Goal: Task Accomplishment & Management: Manage account settings

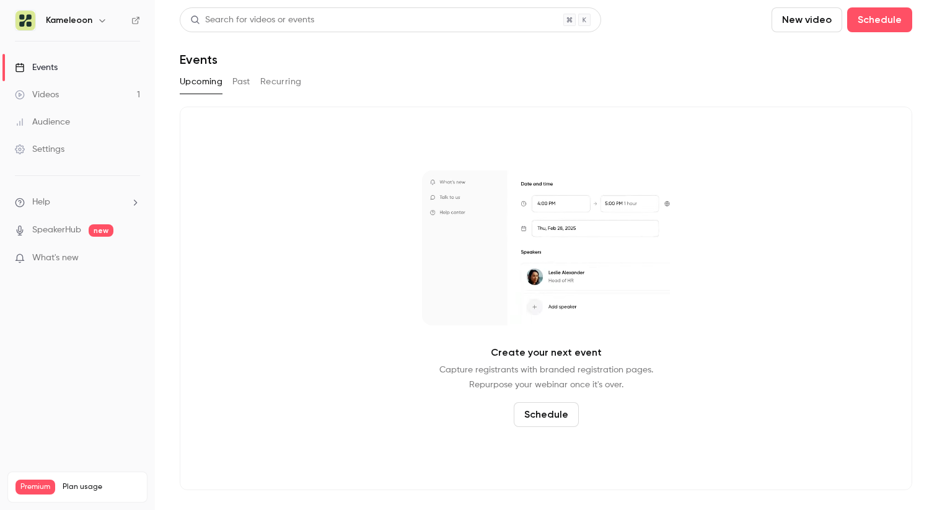
click at [58, 147] on div "Settings" at bounding box center [40, 149] width 50 height 12
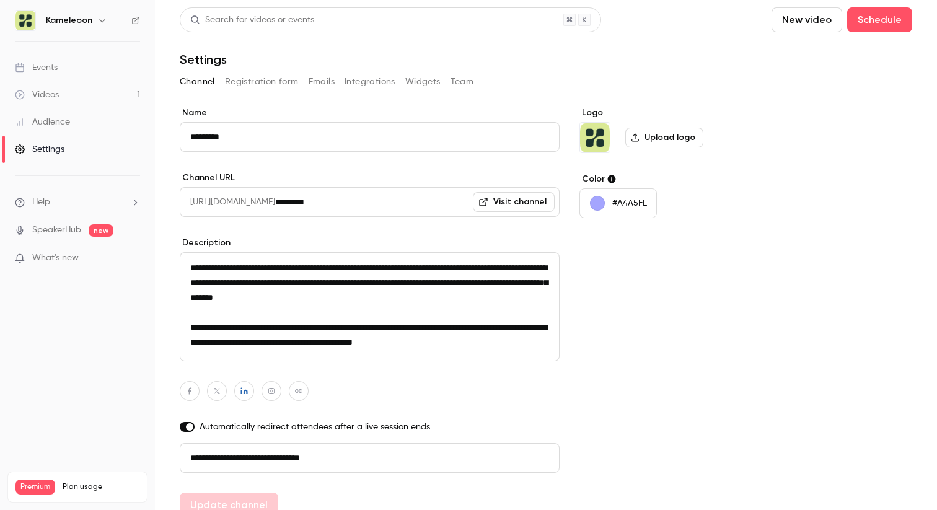
click at [24, 17] on img at bounding box center [25, 21] width 20 height 20
click at [79, 17] on h6 "Kameleoon" at bounding box center [69, 20] width 46 height 12
click at [102, 20] on icon "button" at bounding box center [102, 20] width 6 height 3
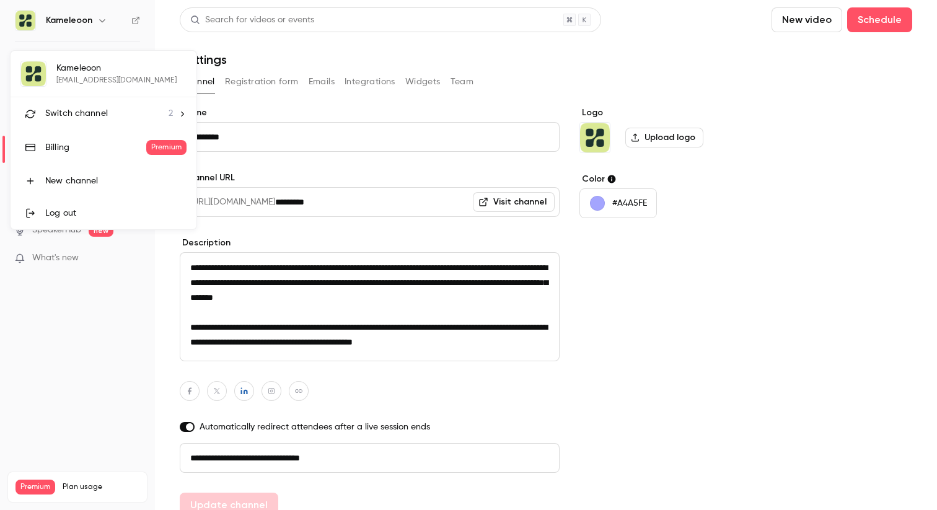
click at [171, 110] on span "2" at bounding box center [171, 113] width 4 height 13
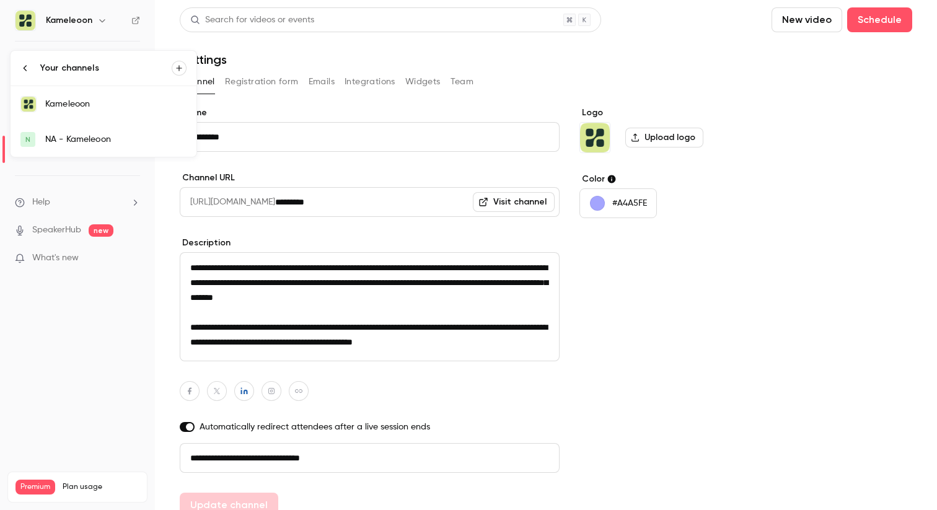
click at [157, 108] on div "Kameleoon" at bounding box center [115, 104] width 141 height 12
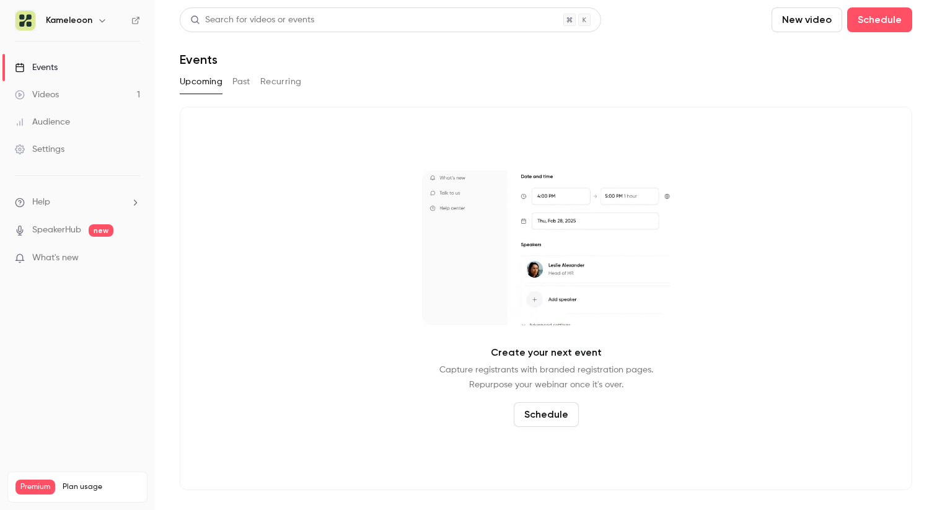
click at [64, 146] on div "Settings" at bounding box center [40, 149] width 50 height 12
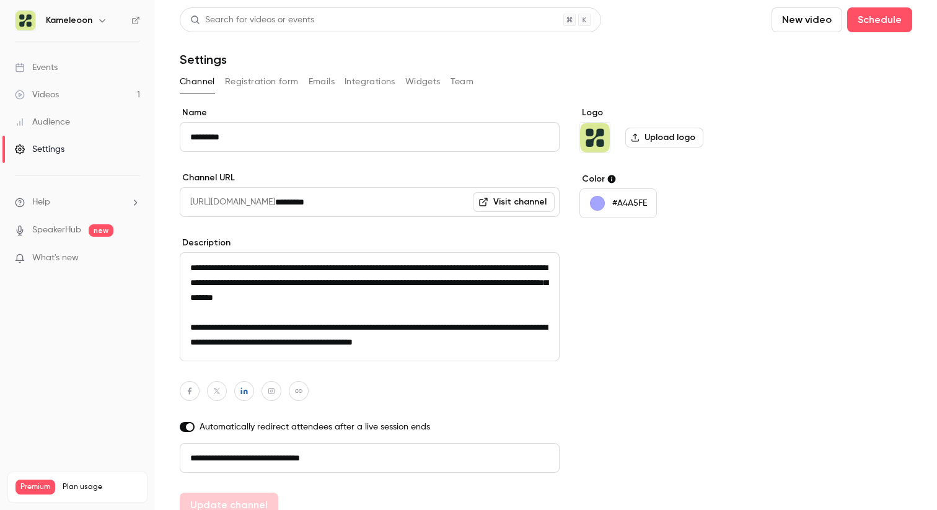
click at [649, 138] on label "Upload logo" at bounding box center [664, 138] width 78 height 20
click at [0, 0] on input "Upload logo" at bounding box center [0, 0] width 0 height 0
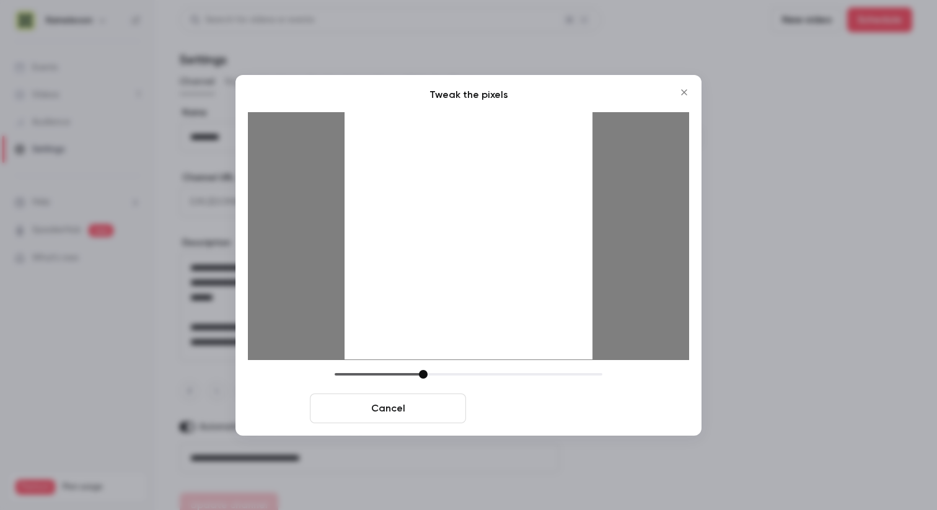
click at [574, 408] on button "Crop and save" at bounding box center [549, 409] width 156 height 30
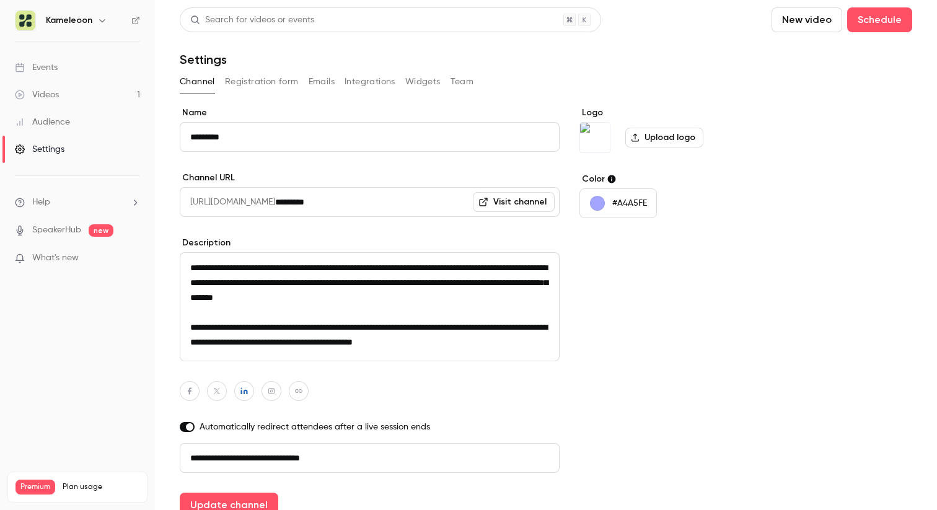
click at [691, 136] on label "Upload logo" at bounding box center [664, 138] width 78 height 20
click at [0, 0] on input "Upload logo" at bounding box center [0, 0] width 0 height 0
click at [615, 196] on button "#A4A5FE" at bounding box center [617, 203] width 77 height 30
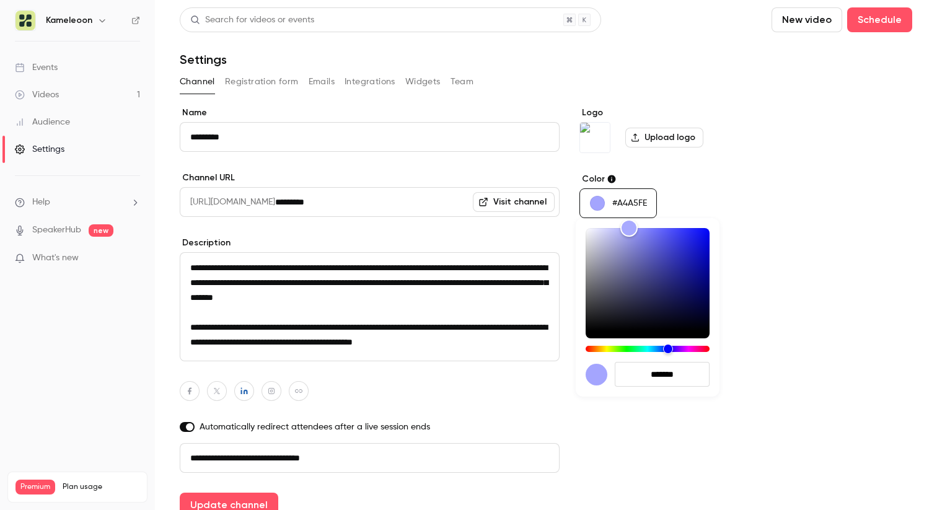
click at [615, 196] on div at bounding box center [468, 255] width 937 height 510
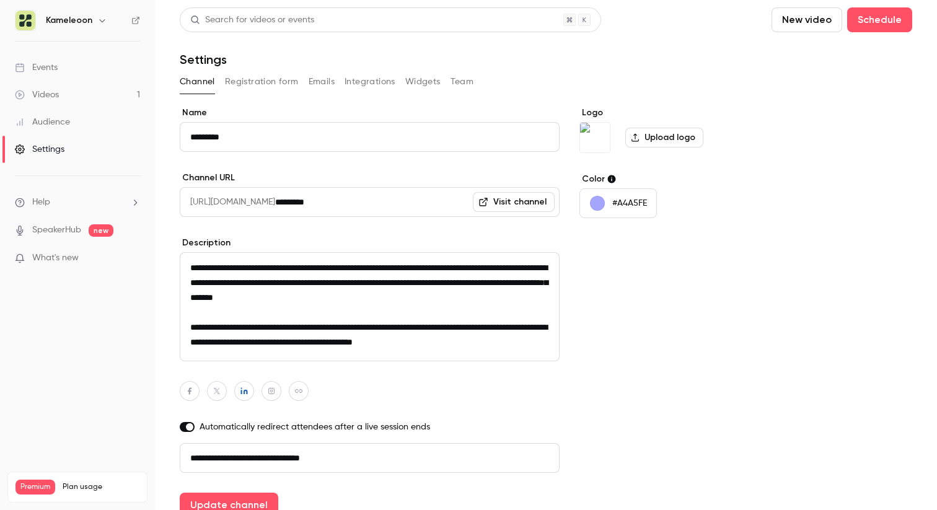
click at [68, 95] on link "Videos 1" at bounding box center [77, 94] width 155 height 27
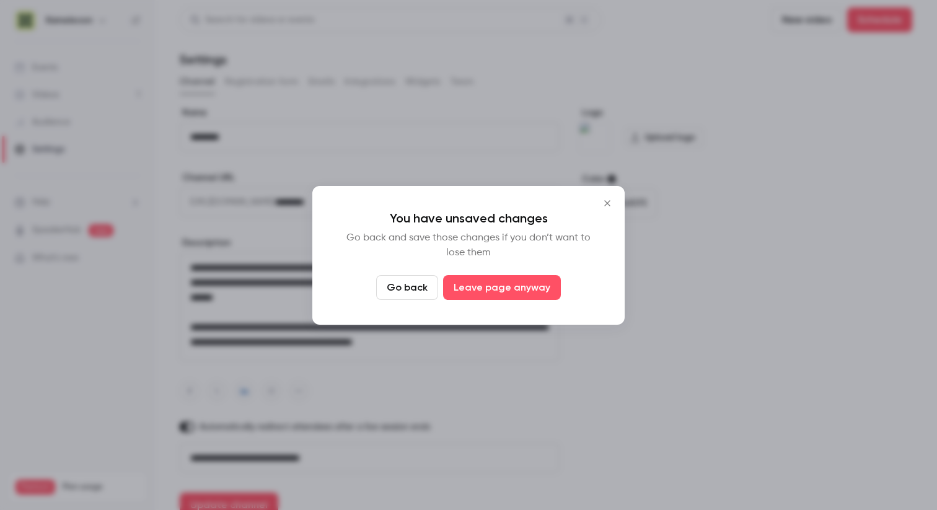
click at [606, 201] on icon "Close" at bounding box center [607, 203] width 6 height 6
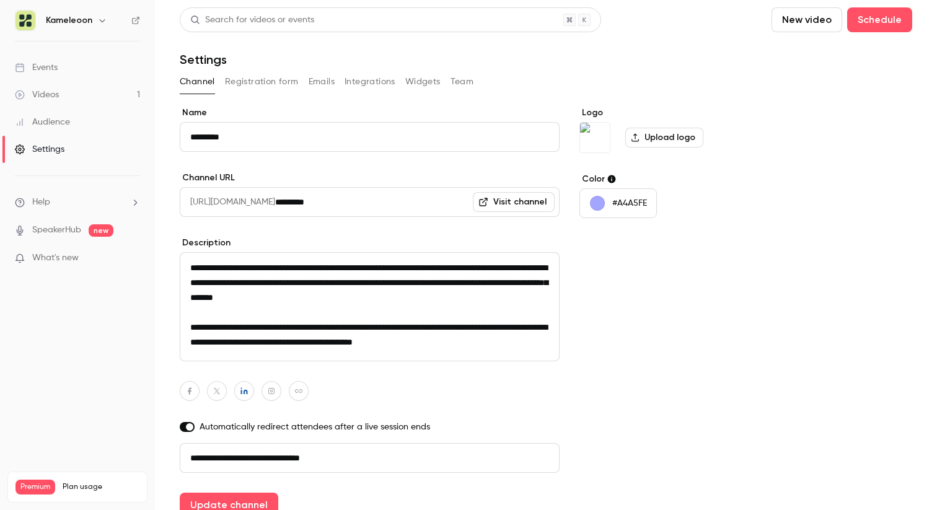
scroll to position [55, 0]
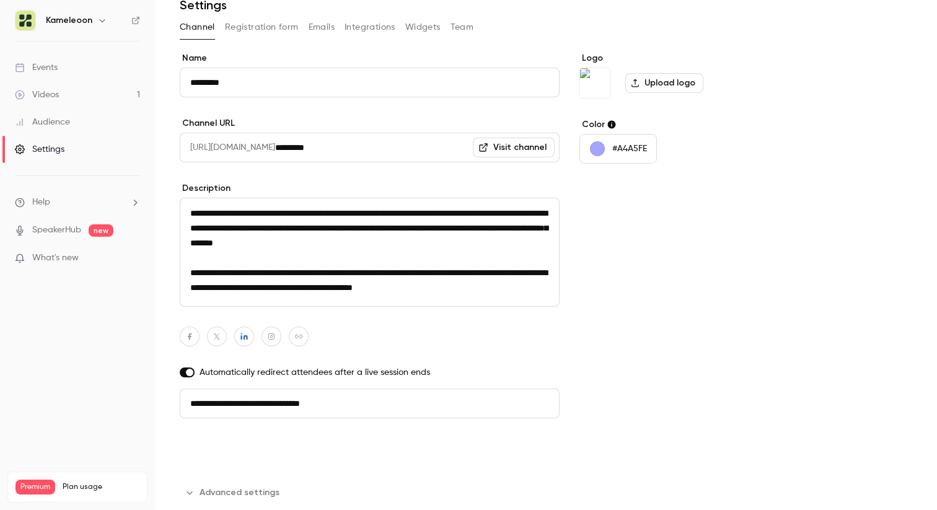
click at [228, 457] on button "Update channel" at bounding box center [229, 450] width 99 height 25
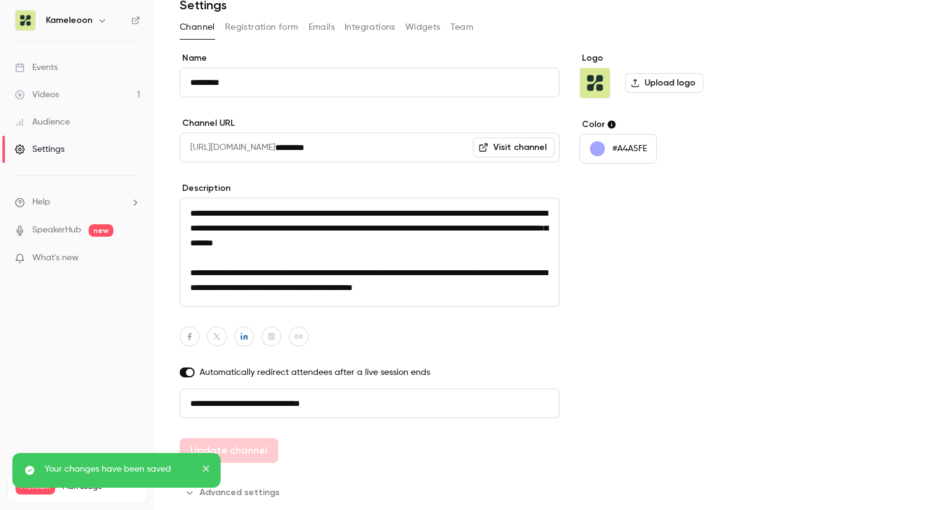
click at [103, 17] on icon "button" at bounding box center [102, 20] width 10 height 10
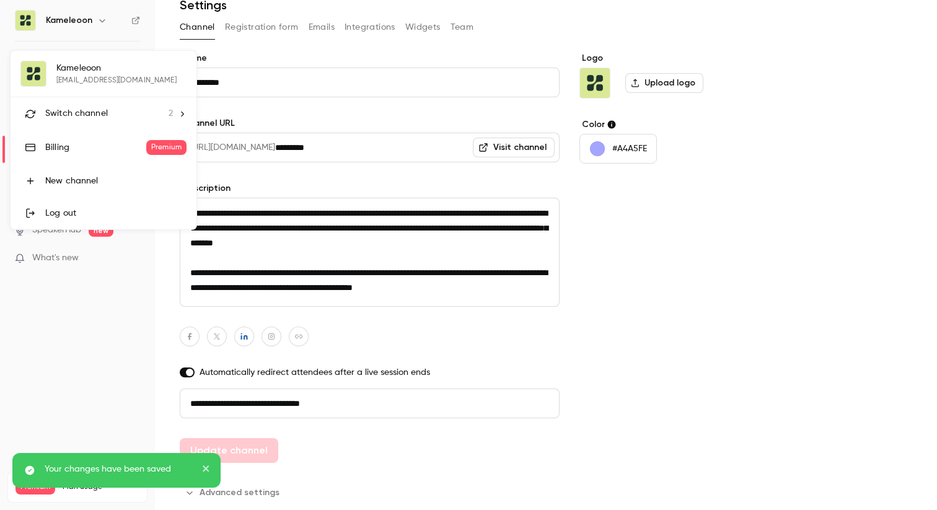
click at [103, 17] on div at bounding box center [468, 255] width 937 height 510
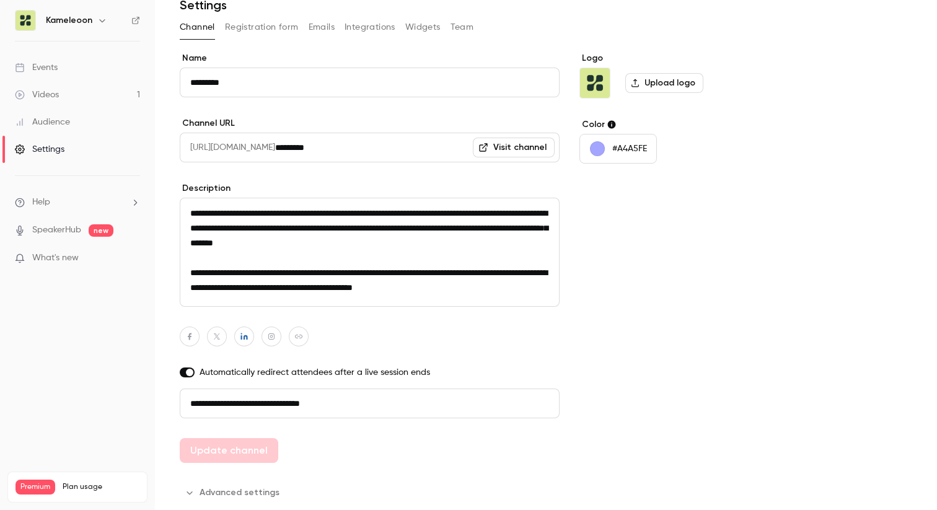
click at [95, 95] on link "Videos 1" at bounding box center [77, 94] width 155 height 27
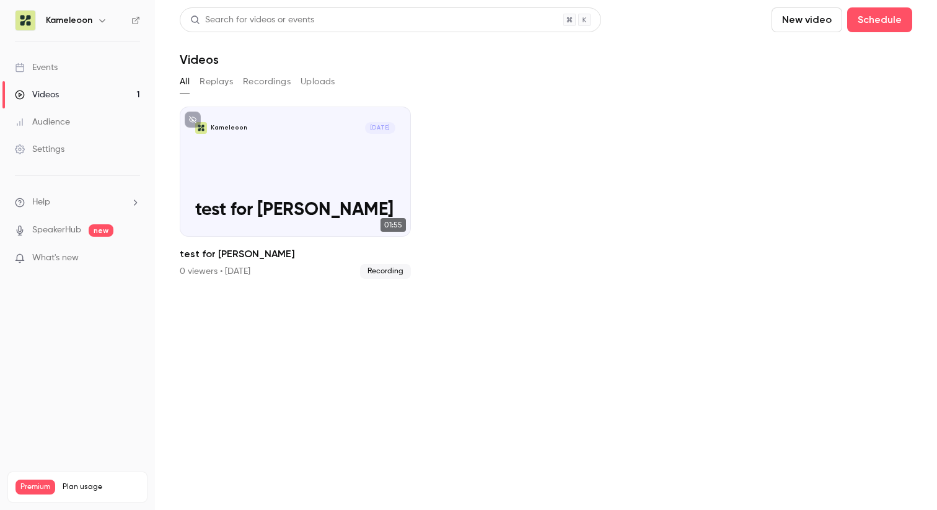
click at [813, 14] on button "New video" at bounding box center [807, 19] width 71 height 25
click at [833, 56] on div "Record" at bounding box center [852, 54] width 94 height 12
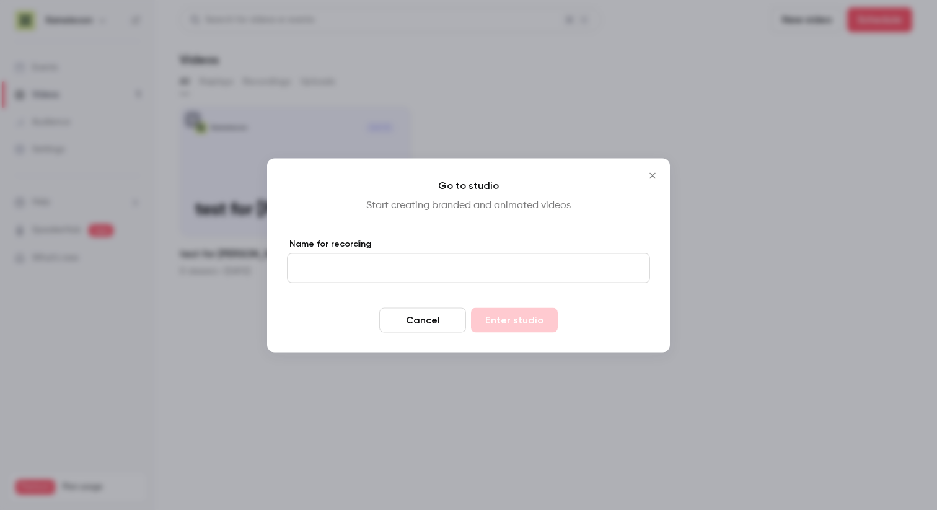
click at [462, 272] on input "Name for recording" at bounding box center [468, 268] width 363 height 30
type input "**********"
click at [471, 307] on button "Enter studio" at bounding box center [514, 319] width 87 height 25
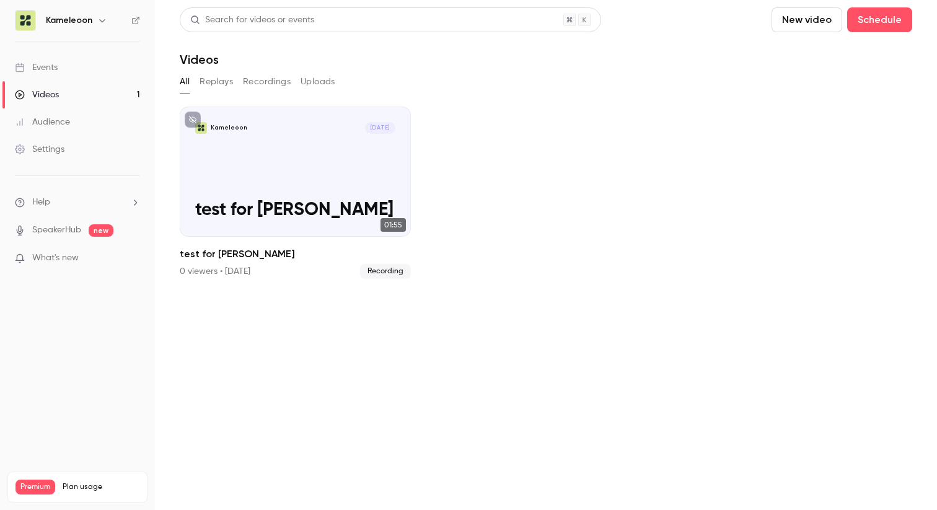
click at [504, 186] on ul "Kameleoon [DATE] test for [PERSON_NAME] 01:55 test for [PERSON_NAME] 0 viewers …" at bounding box center [546, 193] width 732 height 172
click at [811, 24] on button "New video" at bounding box center [807, 19] width 71 height 25
click at [820, 59] on div "Record" at bounding box center [852, 54] width 94 height 12
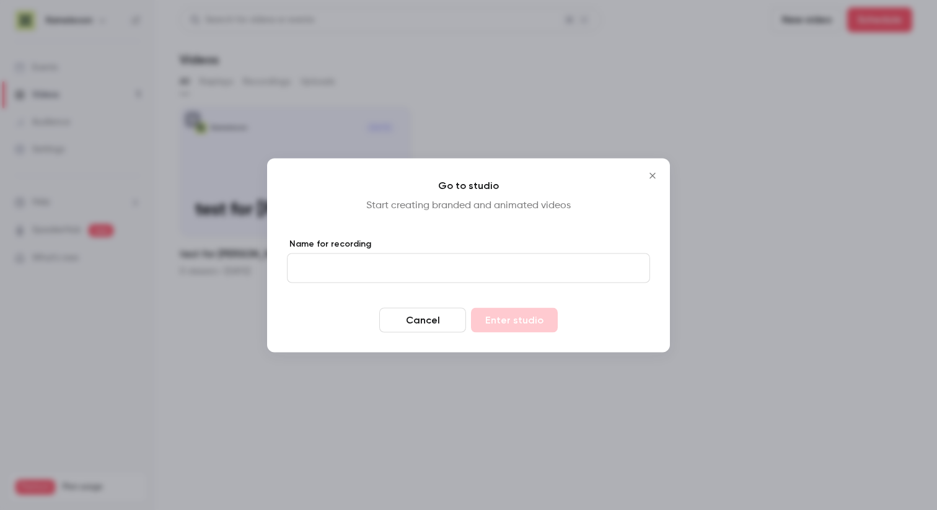
click at [468, 274] on input "Name for recording" at bounding box center [468, 268] width 363 height 30
type input "**********"
click at [521, 314] on button "Enter studio" at bounding box center [514, 319] width 87 height 25
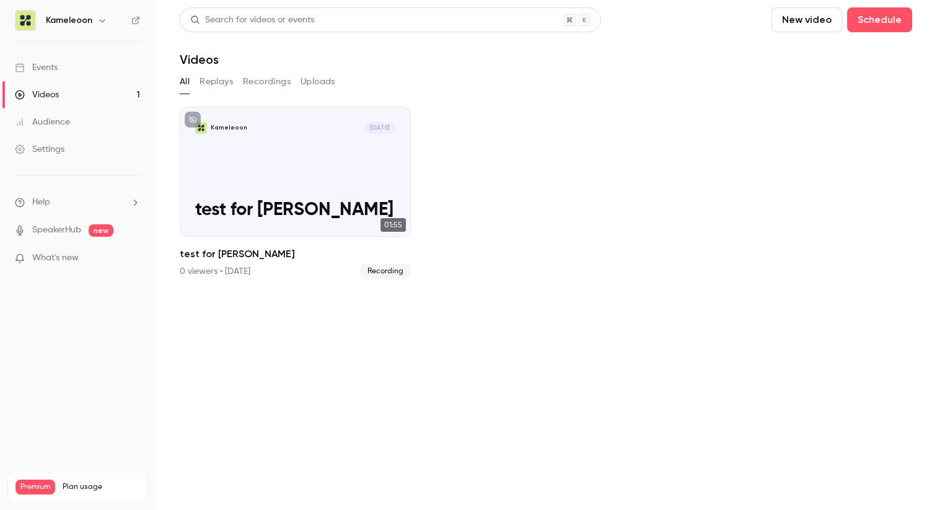
click at [22, 149] on icon at bounding box center [20, 149] width 10 height 10
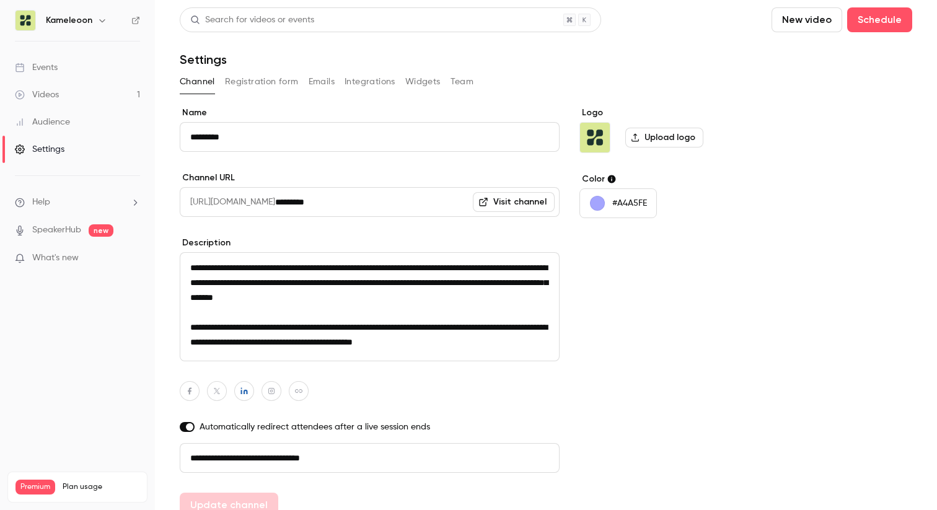
click at [460, 82] on button "Team" at bounding box center [463, 82] width 24 height 20
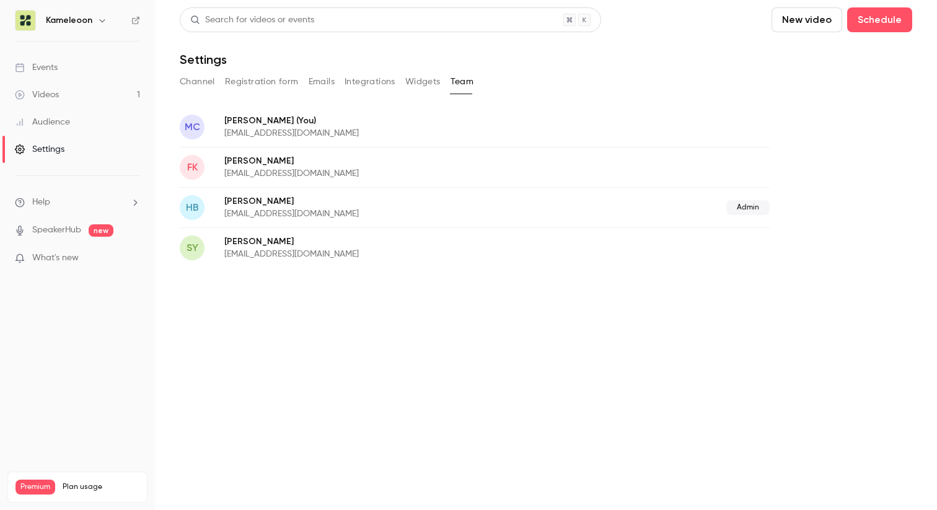
click at [462, 86] on button "Team" at bounding box center [463, 82] width 24 height 20
click at [733, 211] on span "Admin" at bounding box center [747, 207] width 43 height 15
click at [403, 126] on p "[PERSON_NAME] (You)" at bounding box center [394, 120] width 340 height 13
click at [647, 352] on main "Search for videos or events New video Schedule Settings Channel Registration fo…" at bounding box center [546, 255] width 782 height 510
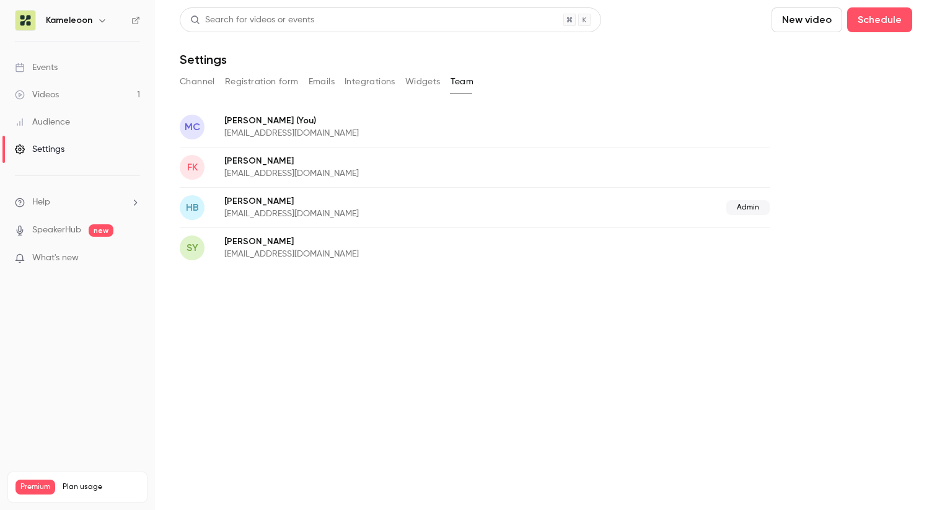
click at [742, 211] on span "Admin" at bounding box center [747, 207] width 43 height 15
click at [102, 20] on icon "button" at bounding box center [102, 20] width 6 height 3
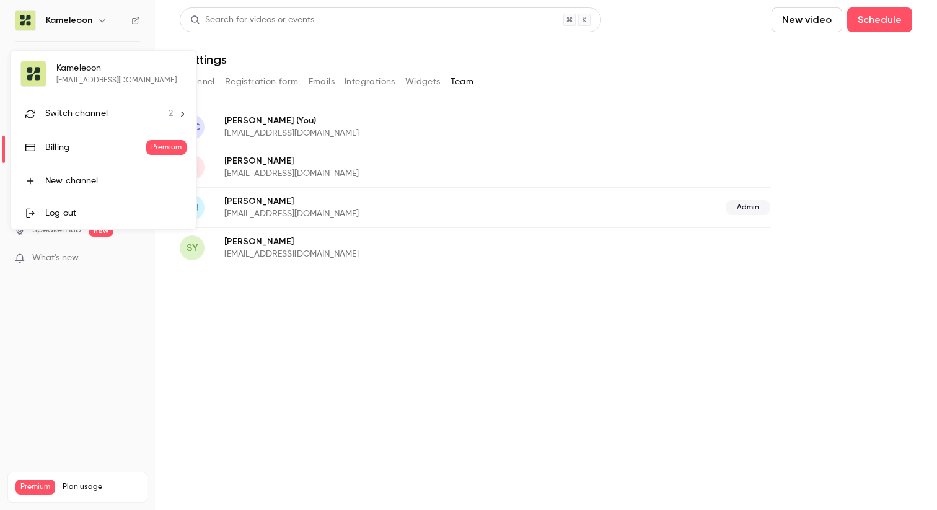
click at [101, 209] on div "Log out" at bounding box center [115, 213] width 141 height 12
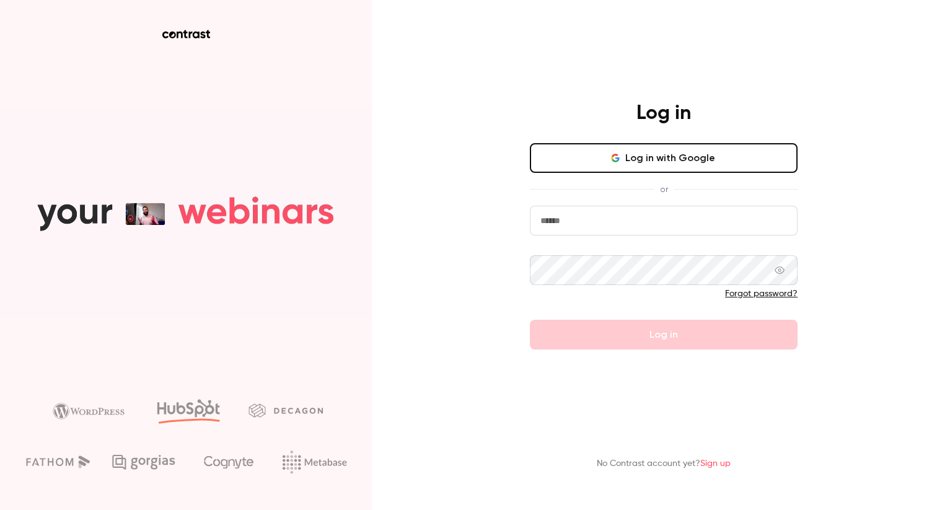
click at [615, 224] on input "email" at bounding box center [664, 221] width 268 height 30
click at [852, 171] on div "Log in Log in with Google or Forgot password? Log in No Contrast account yet? S…" at bounding box center [468, 255] width 937 height 510
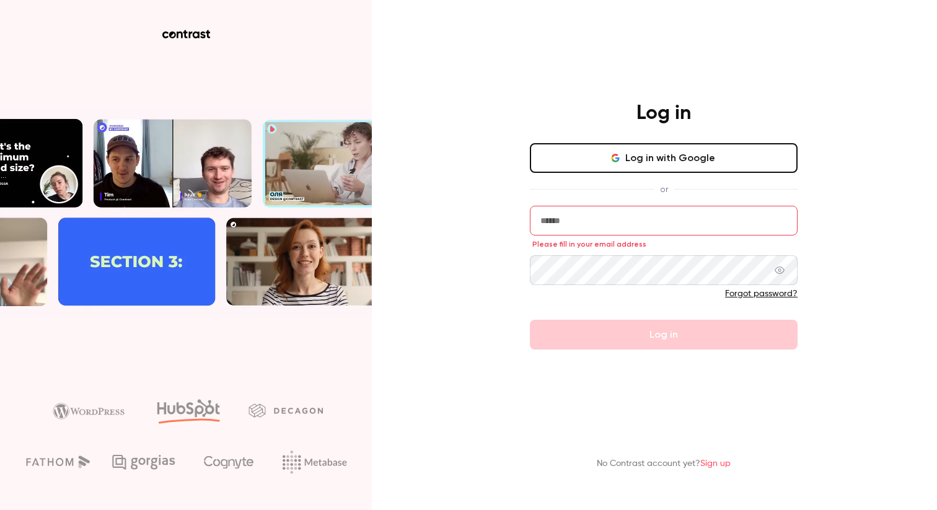
click at [739, 87] on main "Log in Log in with Google or Please fill in your email address Forgot password?…" at bounding box center [664, 255] width 322 height 510
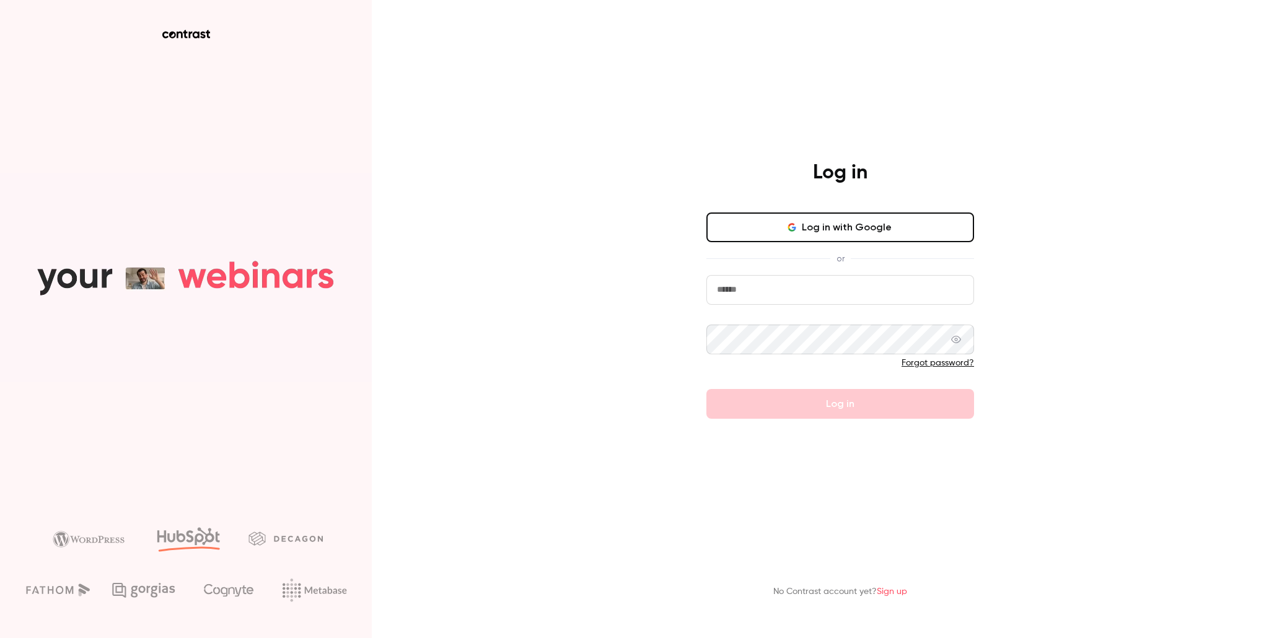
click at [936, 122] on div "Log in Log in with Google or Forgot password? Log in No Contrast account yet? S…" at bounding box center [634, 319] width 1269 height 638
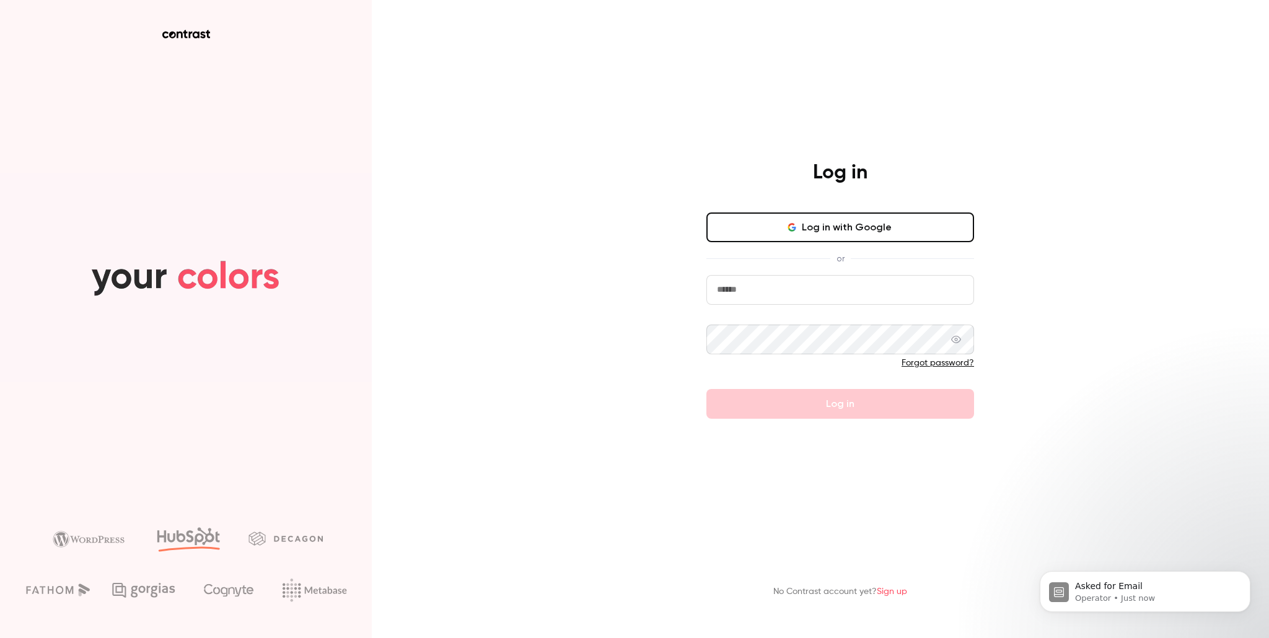
click at [831, 221] on button "Log in with Google" at bounding box center [840, 228] width 268 height 30
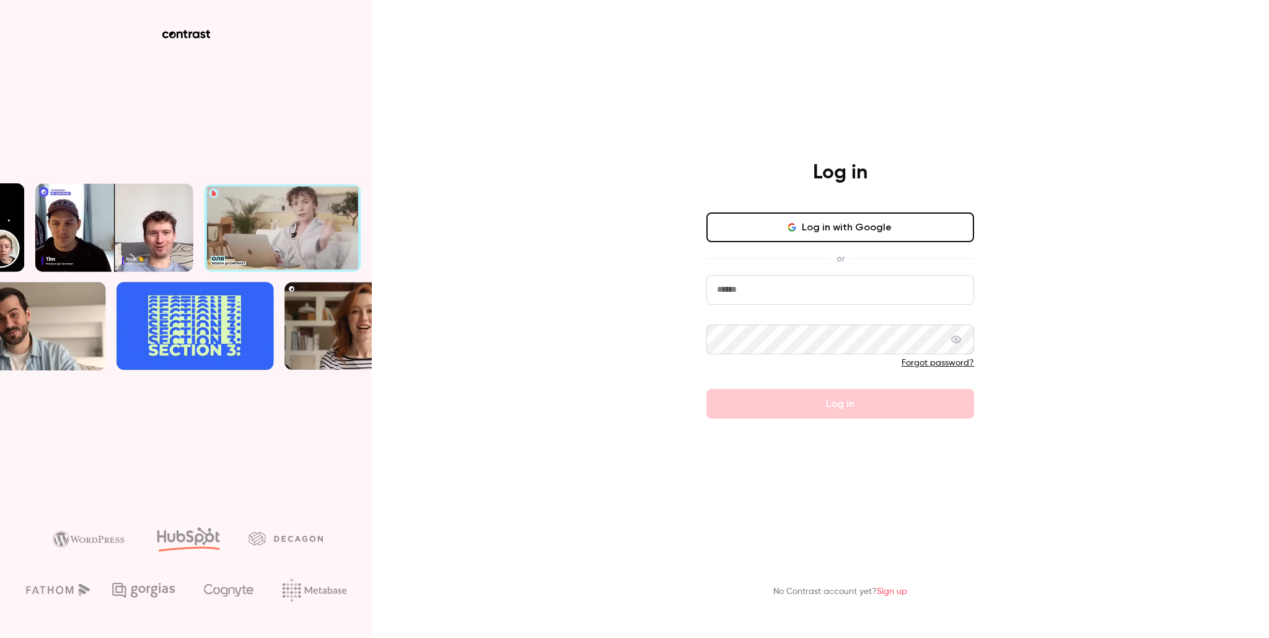
click at [856, 228] on button "Log in with Google" at bounding box center [840, 228] width 268 height 30
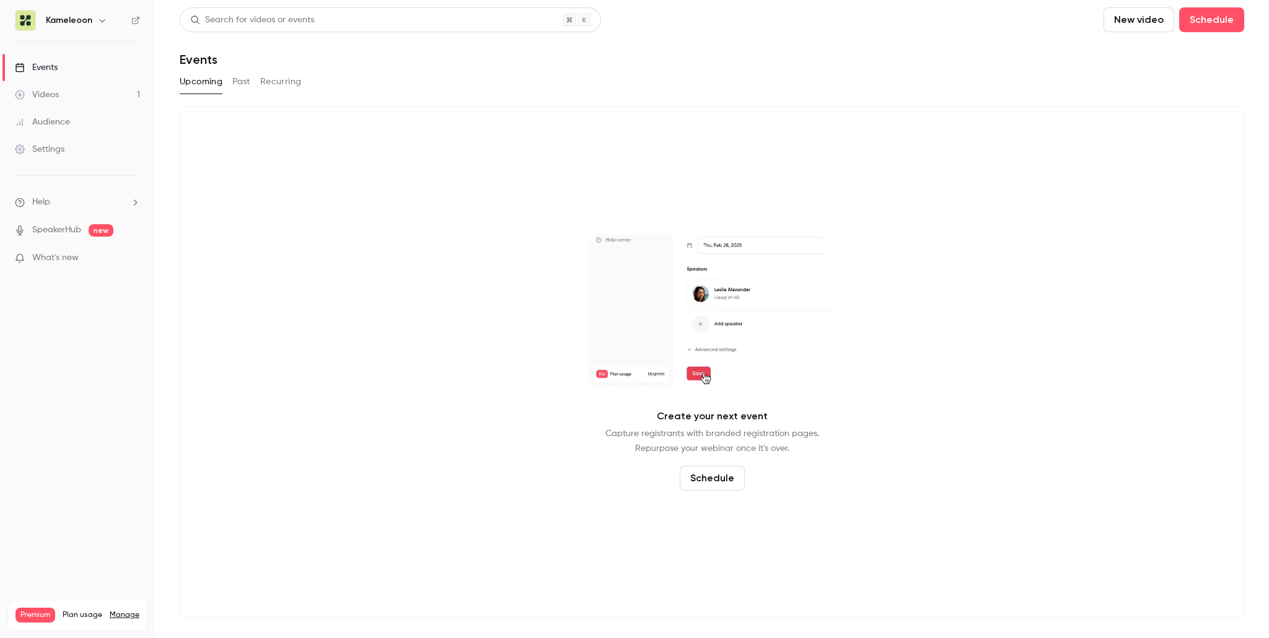
click at [74, 151] on link "Settings" at bounding box center [77, 149] width 155 height 27
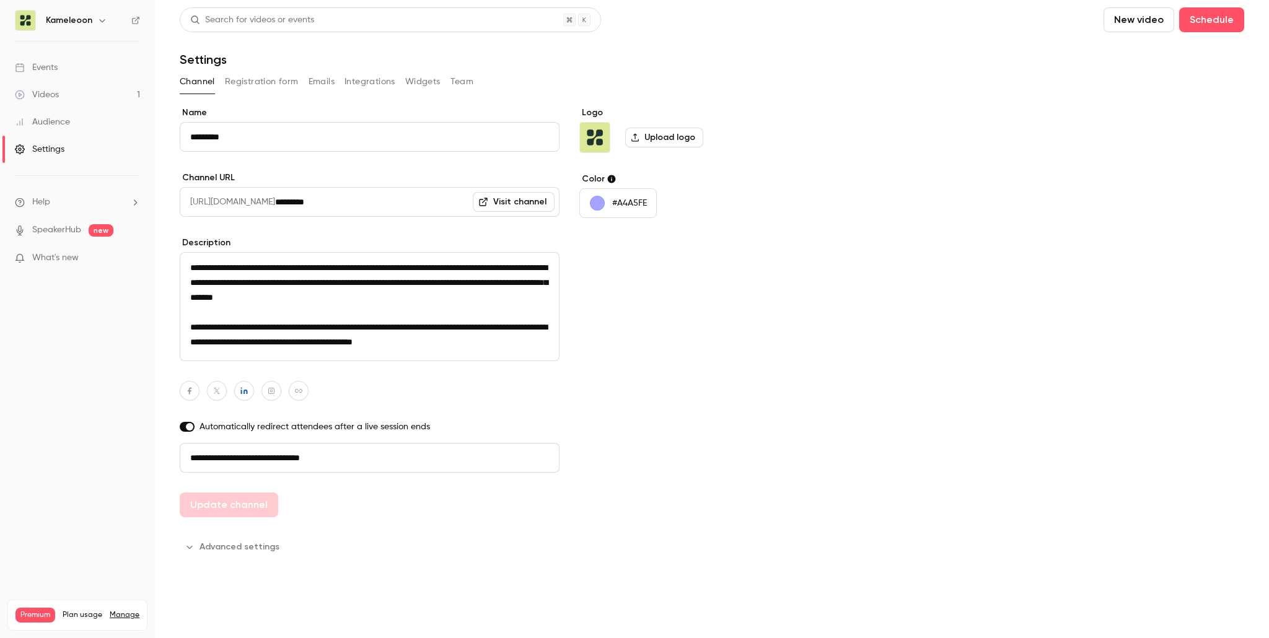
click at [66, 151] on link "Settings" at bounding box center [77, 149] width 155 height 27
click at [267, 83] on button "Registration form" at bounding box center [262, 82] width 74 height 20
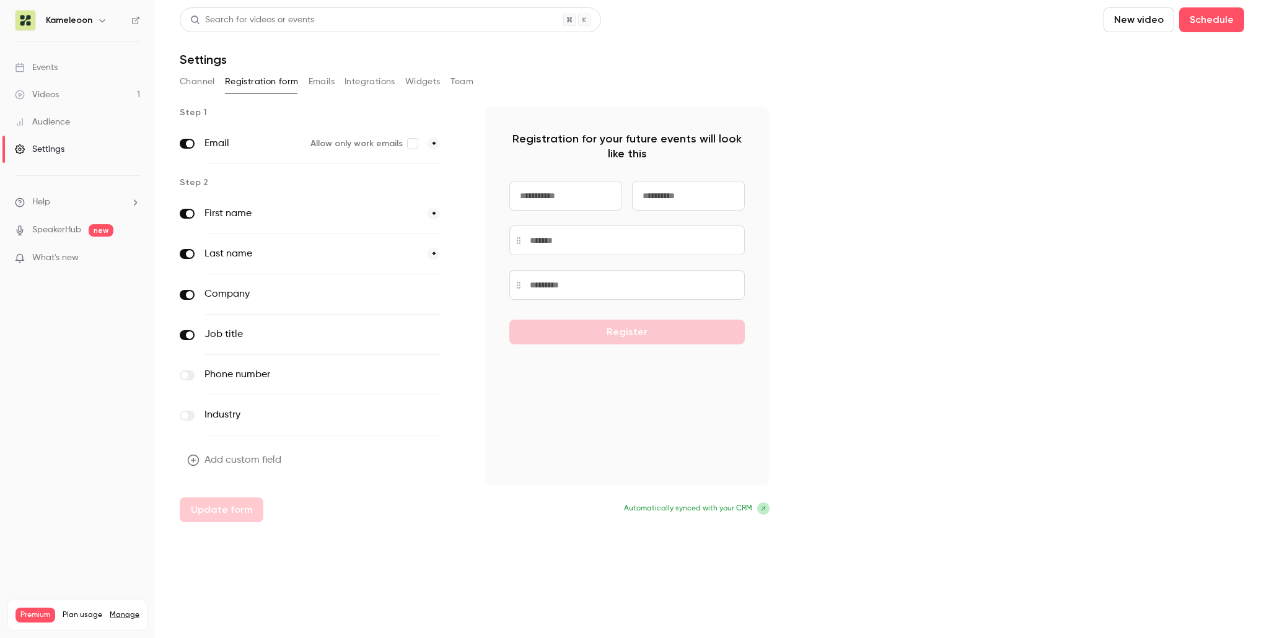
click at [434, 142] on span "*" at bounding box center [434, 144] width 12 height 12
click at [319, 78] on button "Emails" at bounding box center [322, 82] width 26 height 20
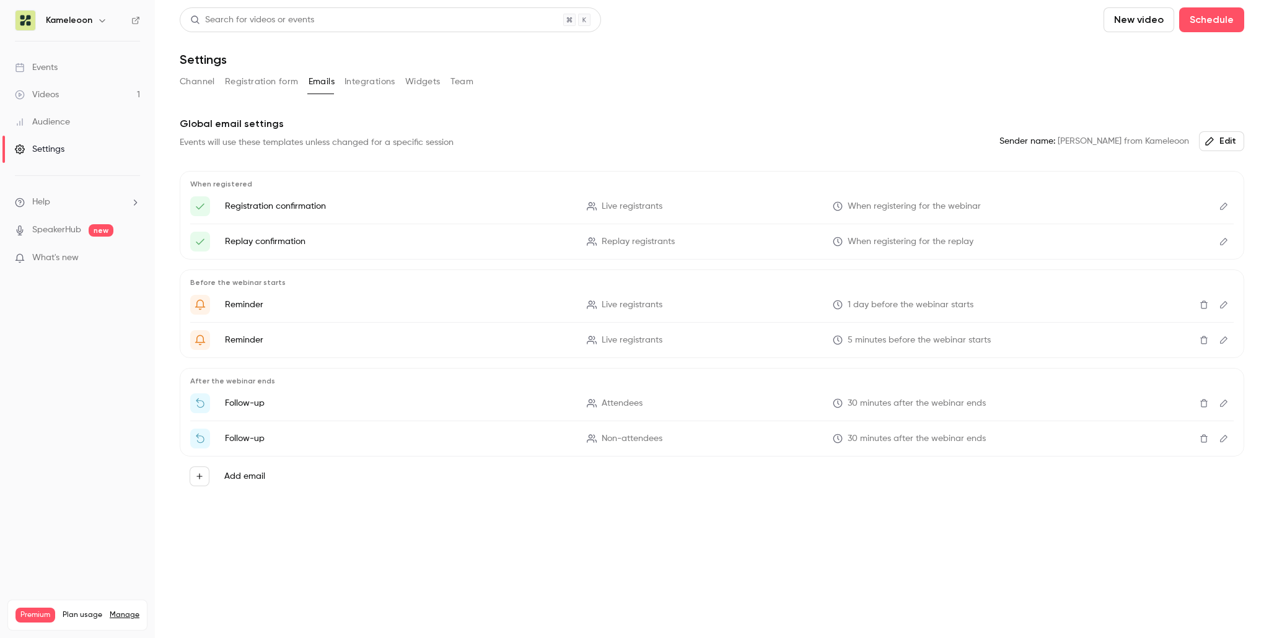
click at [379, 87] on button "Integrations" at bounding box center [370, 82] width 51 height 20
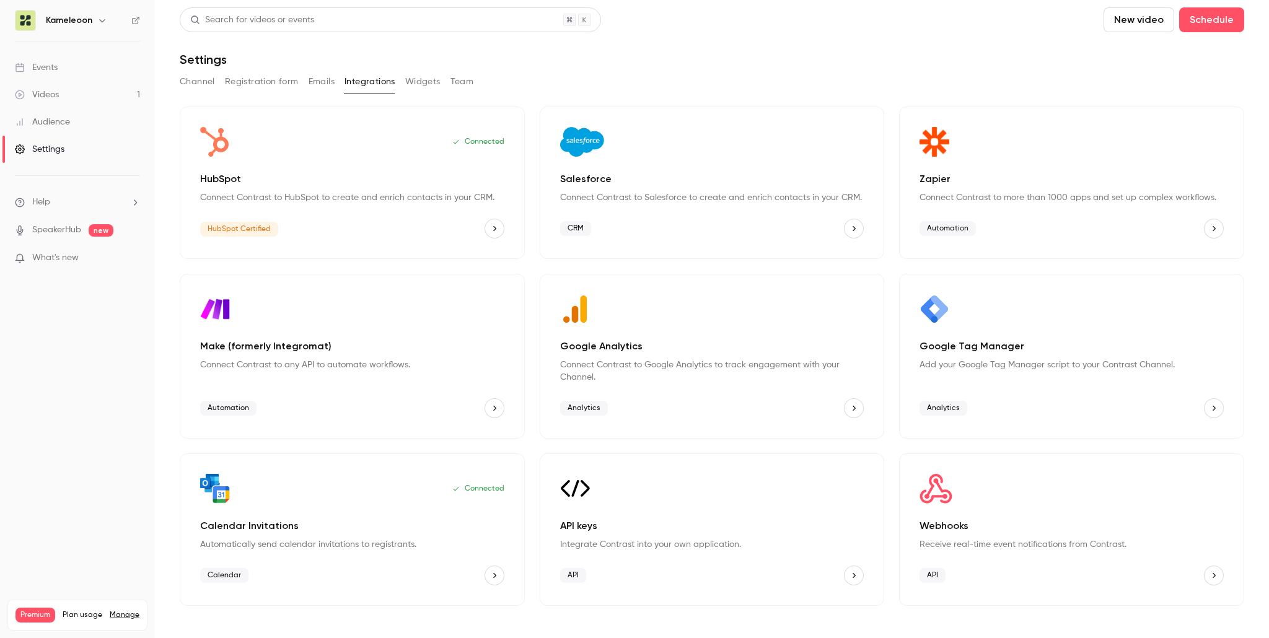
click at [426, 84] on button "Widgets" at bounding box center [422, 82] width 35 height 20
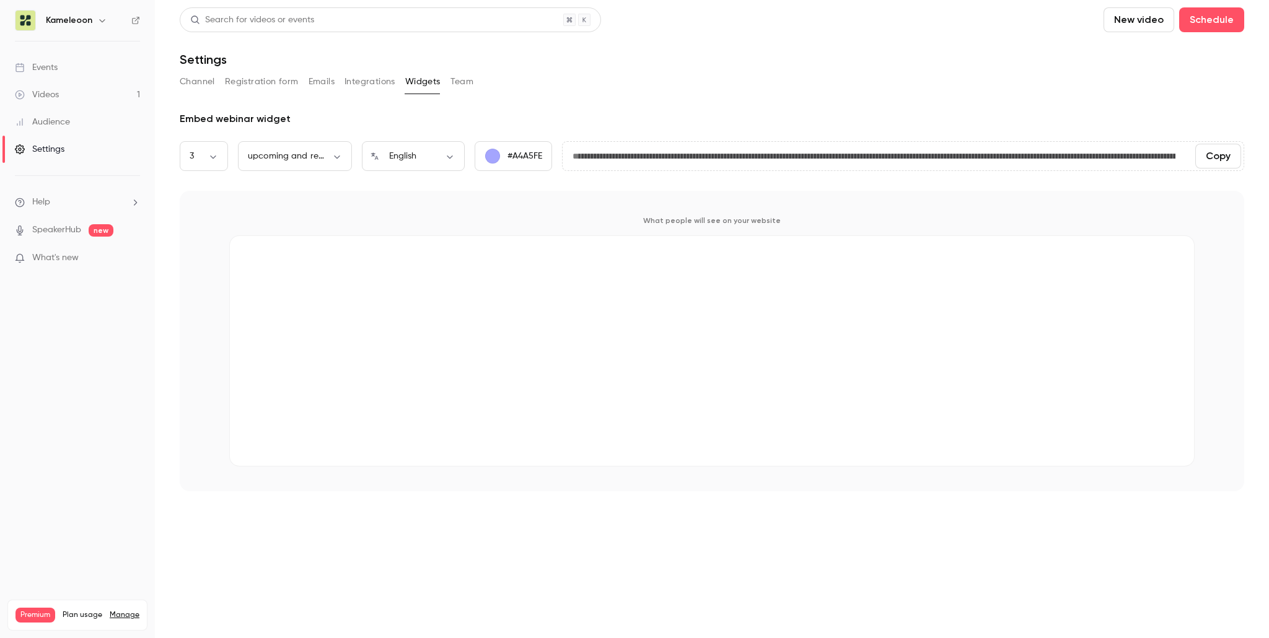
click at [457, 81] on button "Team" at bounding box center [463, 82] width 24 height 20
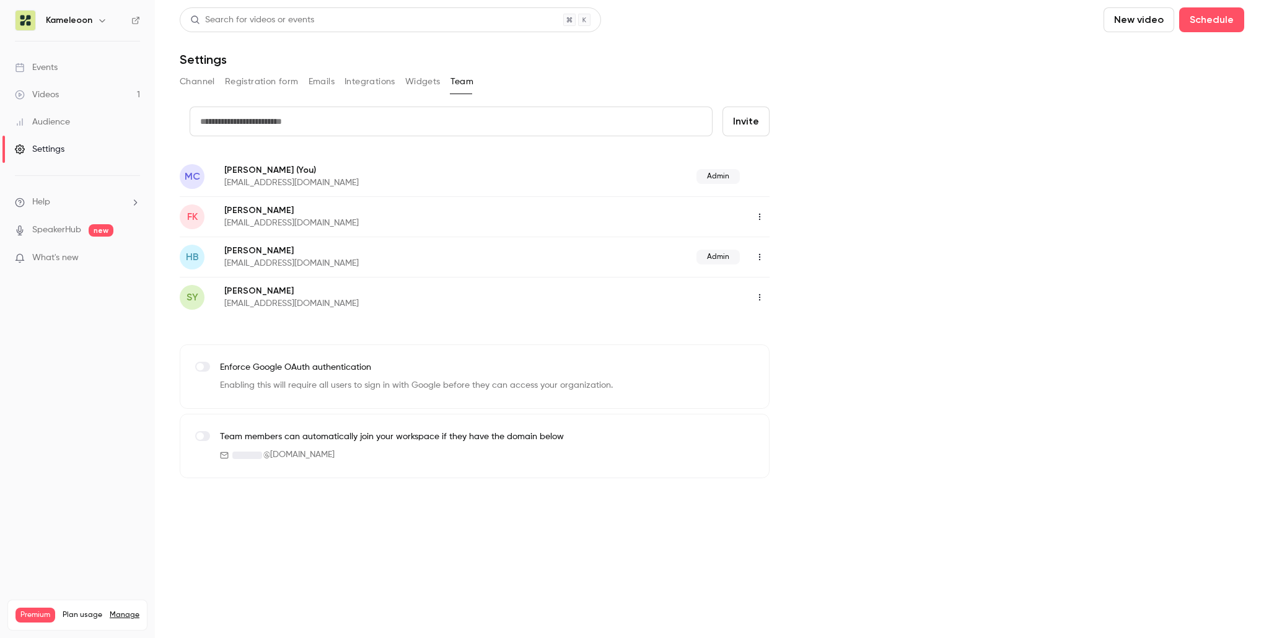
click at [205, 441] on div at bounding box center [202, 446] width 15 height 30
click at [208, 435] on label at bounding box center [202, 436] width 15 height 10
click at [599, 104] on div "Search for videos or events New video Schedule Settings Channel Registration fo…" at bounding box center [712, 242] width 1065 height 471
click at [556, 118] on input "text" at bounding box center [451, 122] width 523 height 30
type input "*"
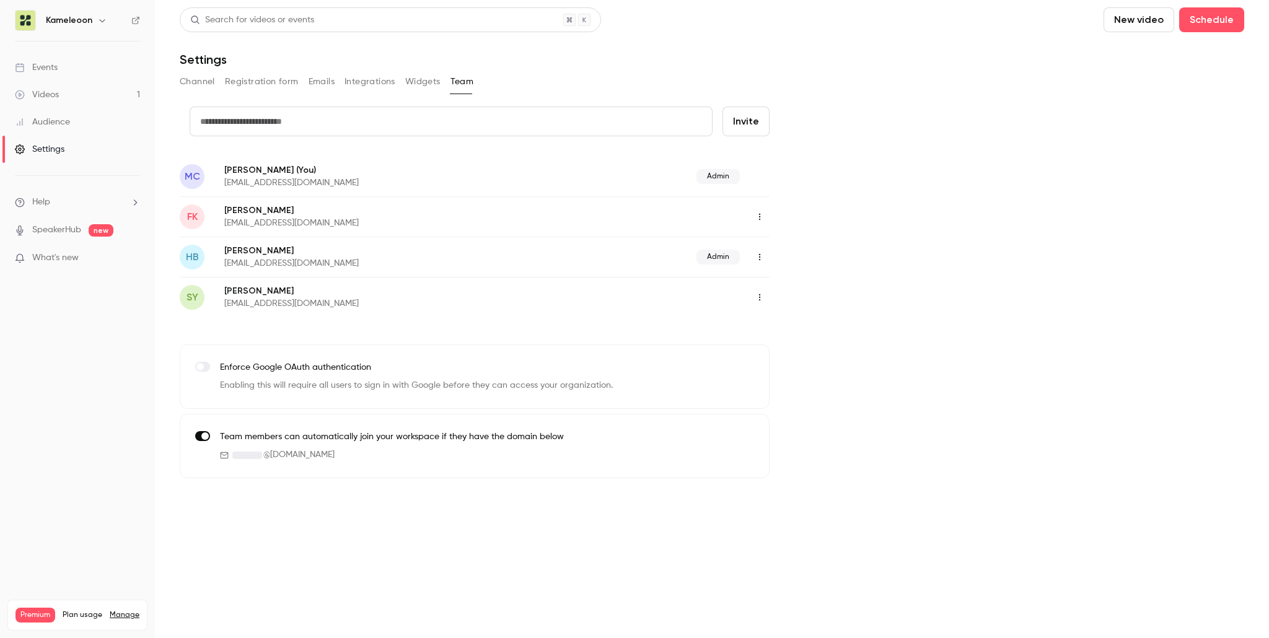
click at [859, 230] on div "credit card Invite MC Magali Courcol (You) mcourcol@kameleoon.com Admin FK Flor…" at bounding box center [712, 293] width 1065 height 372
click at [1035, 132] on div "credit card teammate is a required field Invite MC Magali Courcol (You) mcourco…" at bounding box center [712, 293] width 1065 height 372
click at [735, 501] on main "Search for videos or events New video Schedule Settings Channel Registration fo…" at bounding box center [712, 319] width 1114 height 638
click at [418, 568] on main "Search for videos or events New video Schedule Settings Channel Registration fo…" at bounding box center [712, 319] width 1114 height 638
